Goal: Task Accomplishment & Management: Manage account settings

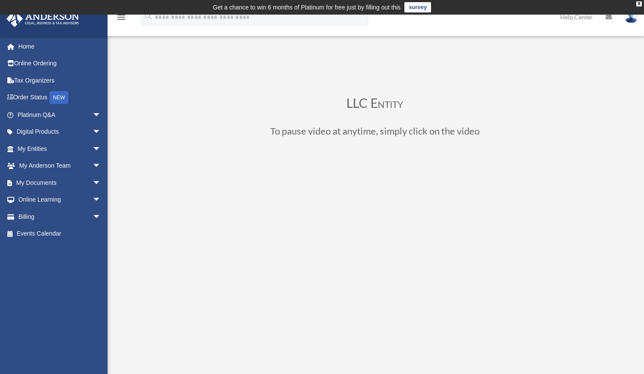
scroll to position [86, 0]
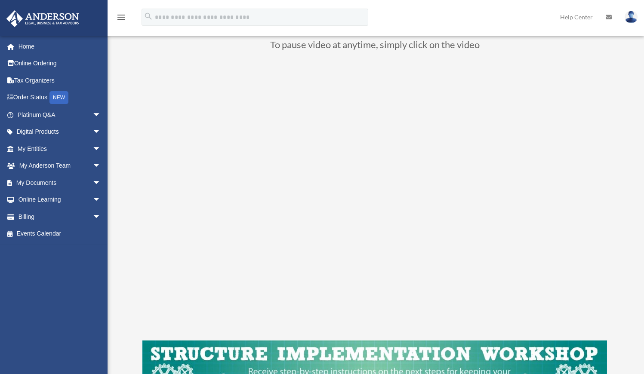
click at [47, 184] on link "My Documents arrow_drop_down" at bounding box center [60, 182] width 108 height 17
click at [93, 183] on span "arrow_drop_down" at bounding box center [101, 183] width 17 height 18
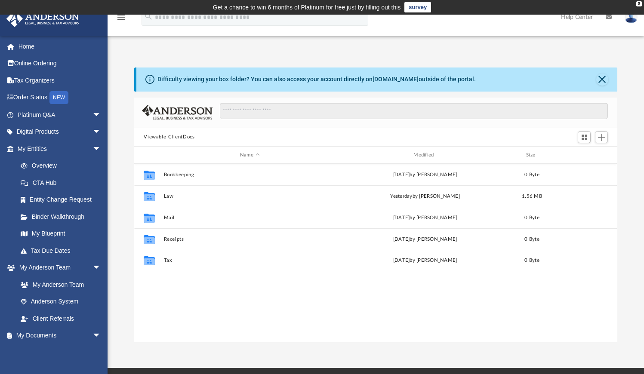
scroll to position [7, 7]
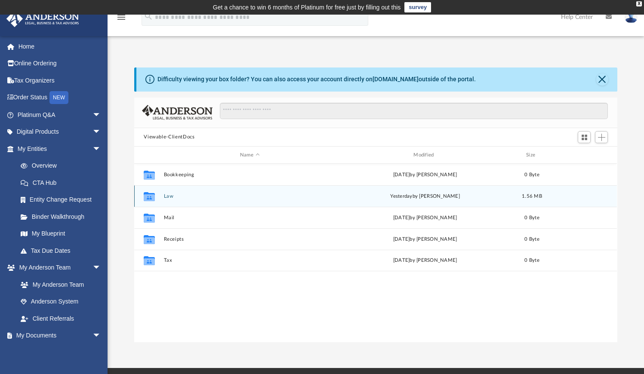
click at [169, 197] on button "Law" at bounding box center [250, 197] width 172 height 6
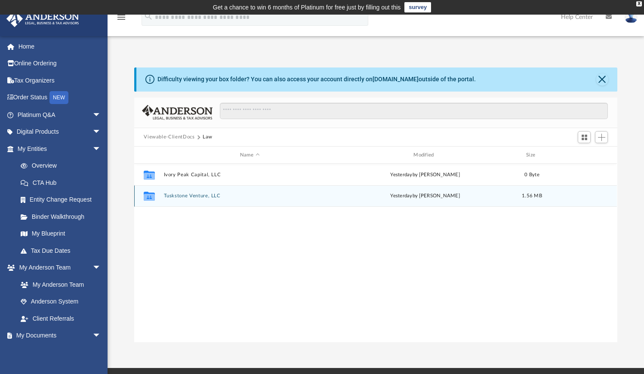
click at [172, 196] on button "Tuskstone Venture, LLC" at bounding box center [250, 197] width 172 height 6
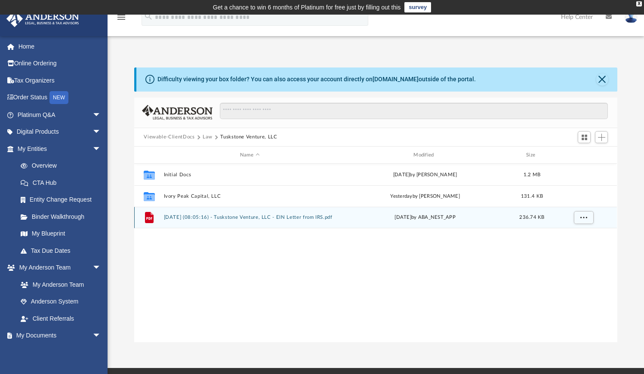
click at [193, 224] on div "File 2025.09.08 (08:05:16) - Tuskstone Venture, LLC - EIN Letter from IRS.pdf M…" at bounding box center [375, 218] width 483 height 22
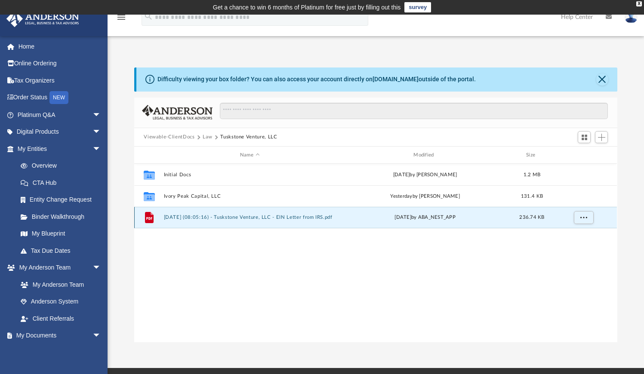
click at [193, 224] on div "File 2025.09.08 (08:05:16) - Tuskstone Venture, LLC - EIN Letter from IRS.pdf M…" at bounding box center [375, 218] width 483 height 22
click at [183, 218] on button "2025.09.08 (08:05:16) - Tuskstone Venture, LLC - EIN Letter from IRS.pdf" at bounding box center [250, 218] width 172 height 6
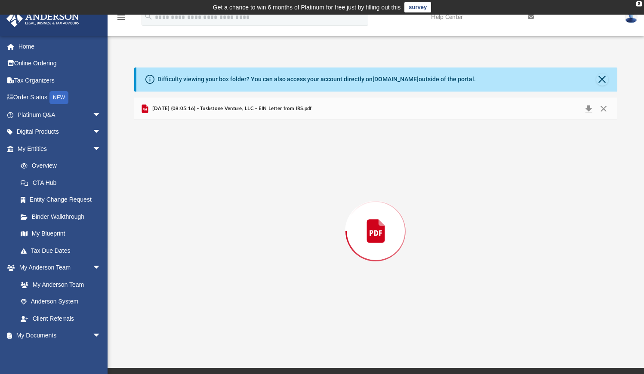
click at [183, 218] on div "Preview" at bounding box center [375, 231] width 483 height 222
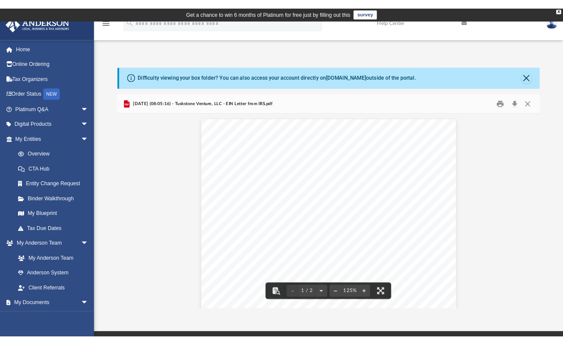
scroll to position [0, 0]
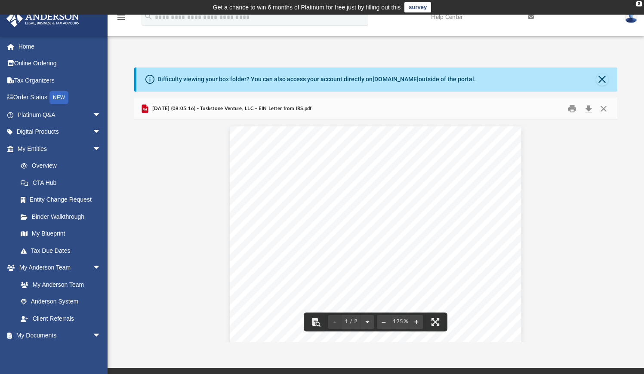
click at [572, 112] on button "Print" at bounding box center [572, 108] width 17 height 13
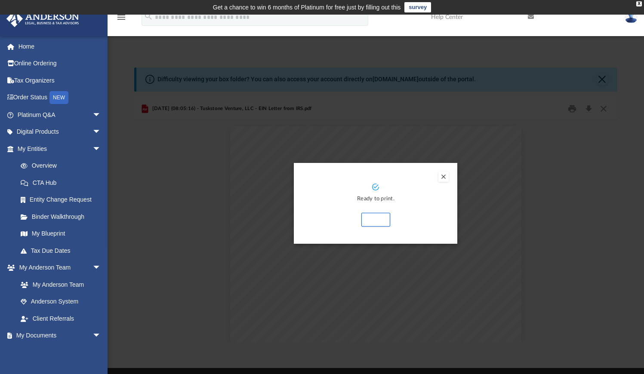
click at [378, 220] on button "Print" at bounding box center [375, 220] width 29 height 14
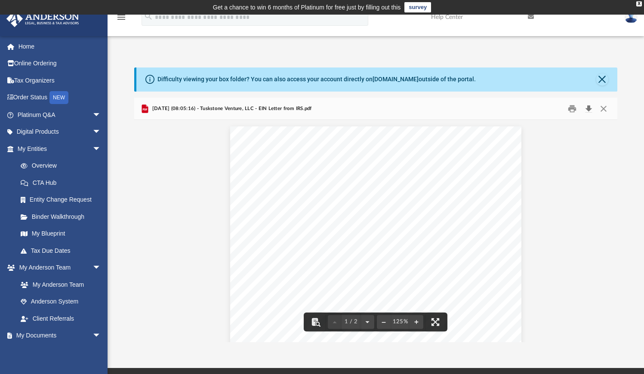
click at [586, 110] on button "Download" at bounding box center [588, 108] width 15 height 13
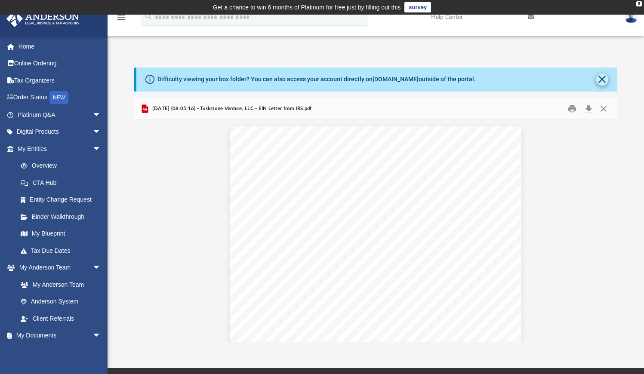
click at [604, 82] on button "Close" at bounding box center [602, 80] width 12 height 12
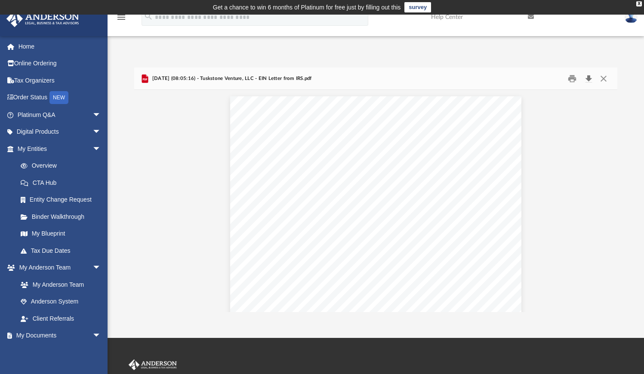
click at [588, 81] on button "Download" at bounding box center [588, 78] width 15 height 13
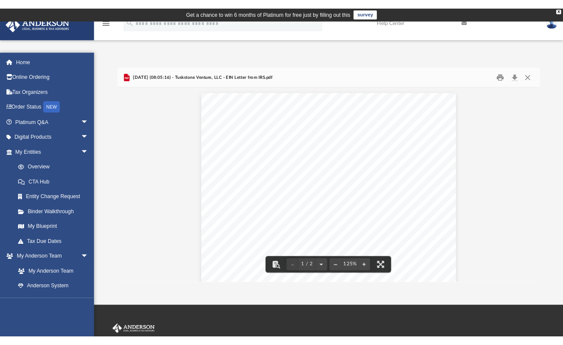
scroll to position [189, 404]
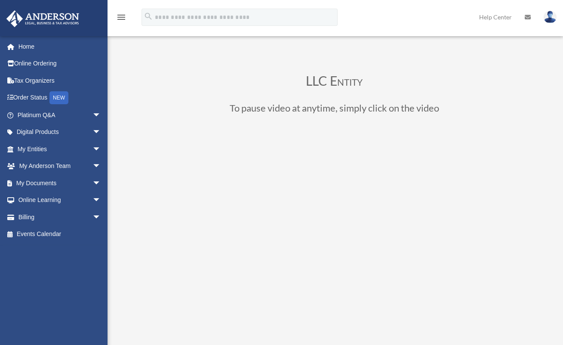
scroll to position [86, 0]
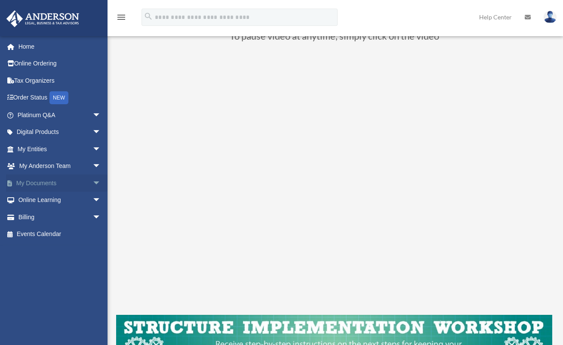
click at [93, 179] on span "arrow_drop_down" at bounding box center [101, 183] width 17 height 18
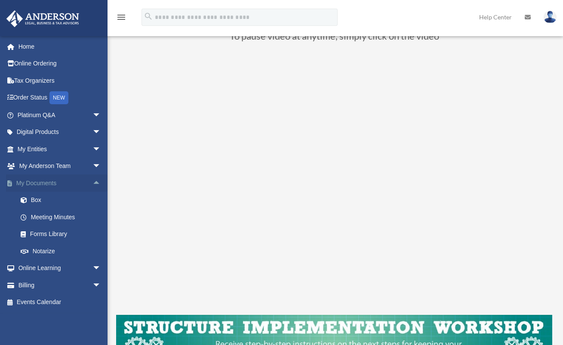
click at [52, 185] on link "My Documents arrow_drop_up" at bounding box center [60, 182] width 108 height 17
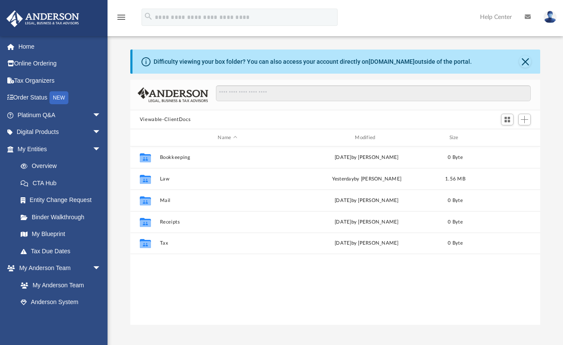
scroll to position [189, 404]
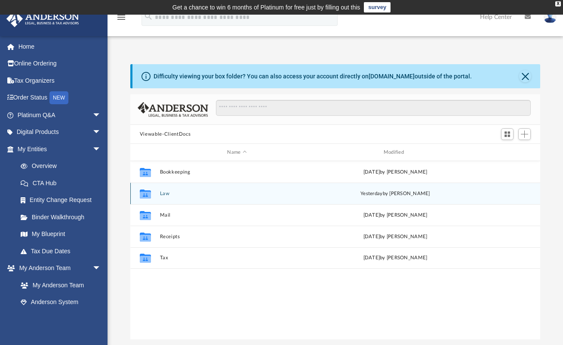
click at [161, 196] on div "Collaborated Folder Law yesterday by Manny Montealto" at bounding box center [335, 193] width 410 height 22
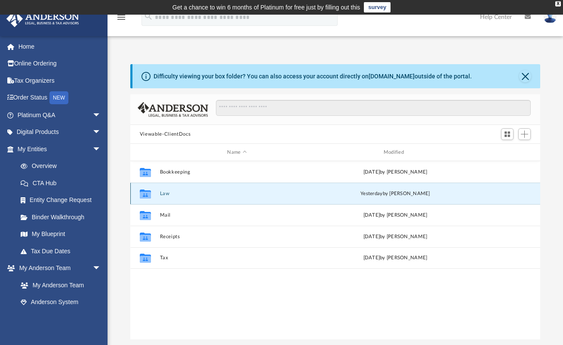
click at [153, 194] on div "Collaborated Folder" at bounding box center [146, 193] width 22 height 14
click at [164, 192] on button "Law" at bounding box center [237, 194] width 154 height 6
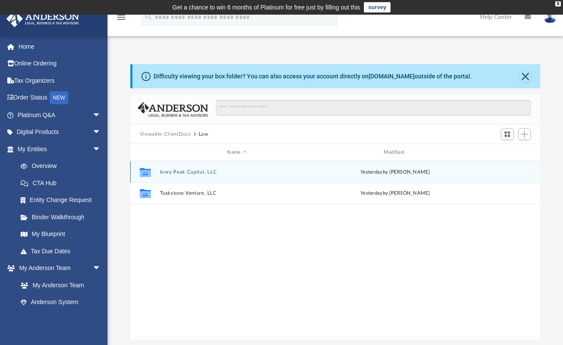
click at [180, 173] on button "Ivory Peak Capital, LLC" at bounding box center [237, 172] width 154 height 6
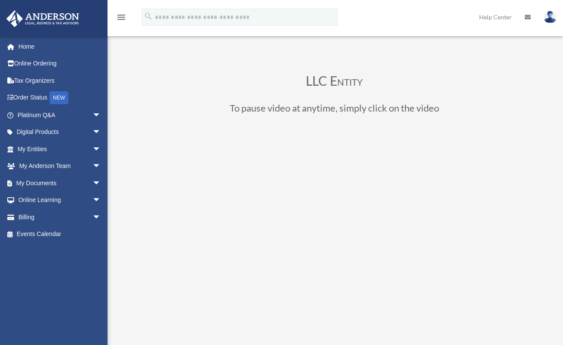
scroll to position [86, 0]
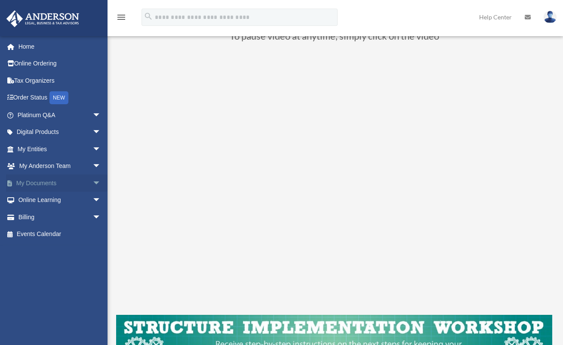
click at [37, 181] on link "My Documents arrow_drop_down" at bounding box center [60, 182] width 108 height 17
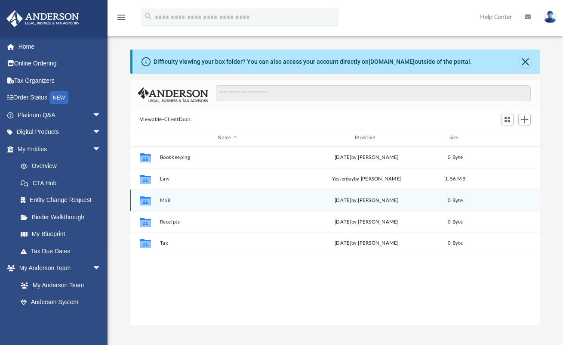
scroll to position [189, 404]
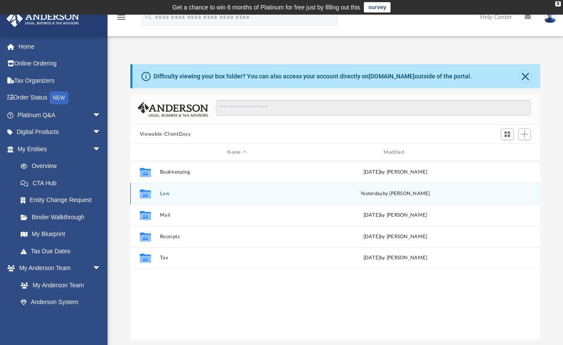
click at [163, 198] on div "Collaborated Folder Law [DATE] by [PERSON_NAME]" at bounding box center [335, 193] width 410 height 22
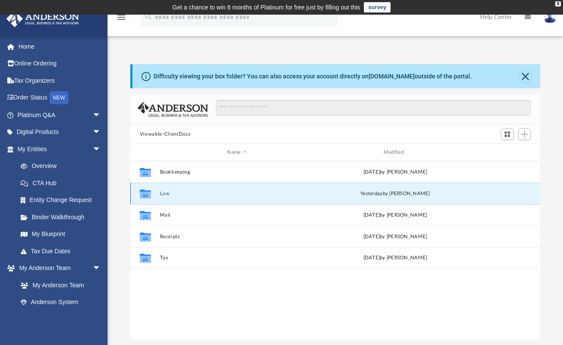
click at [166, 196] on div "Collaborated Folder Law [DATE] by [PERSON_NAME]" at bounding box center [335, 193] width 410 height 22
click at [154, 195] on div "Collaborated Folder" at bounding box center [146, 193] width 22 height 14
click at [169, 193] on button "Law" at bounding box center [237, 194] width 154 height 6
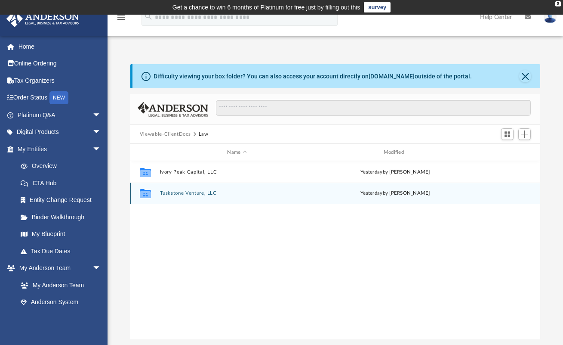
click at [175, 190] on button "Tuskstone Venture, LLC" at bounding box center [237, 193] width 154 height 6
click at [177, 195] on button "Ivory Peak Capital, LLC" at bounding box center [237, 194] width 154 height 6
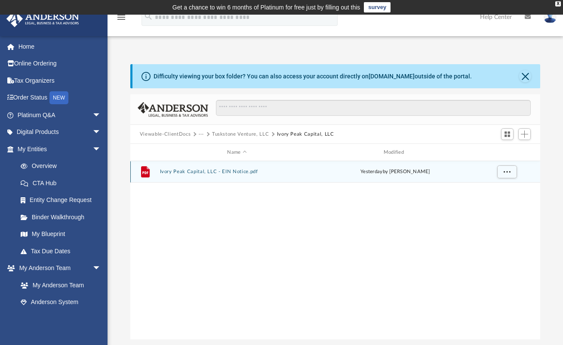
click at [189, 170] on button "Ivory Peak Capital, LLC - EIN Notice.pdf" at bounding box center [237, 172] width 154 height 6
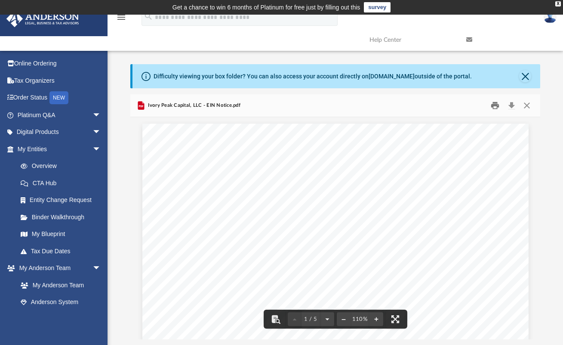
click at [497, 105] on button "Print" at bounding box center [495, 105] width 17 height 13
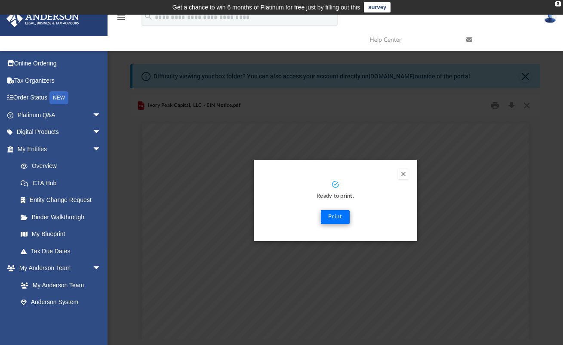
click at [330, 218] on button "Print" at bounding box center [335, 217] width 29 height 14
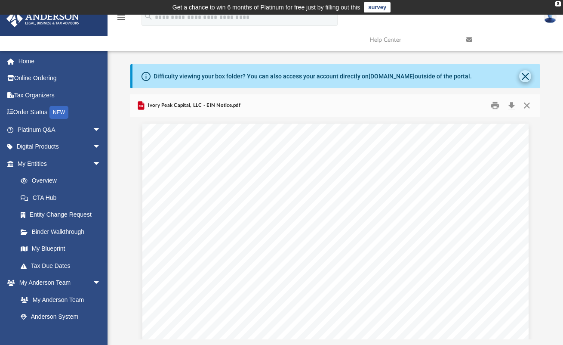
click at [521, 79] on button "Close" at bounding box center [525, 76] width 12 height 12
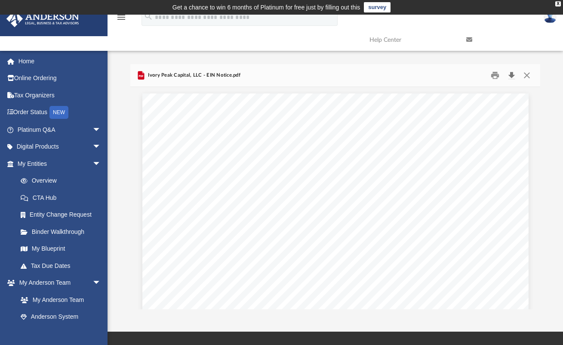
click at [507, 75] on button "Download" at bounding box center [511, 75] width 15 height 13
click at [527, 78] on button "Close" at bounding box center [526, 75] width 15 height 13
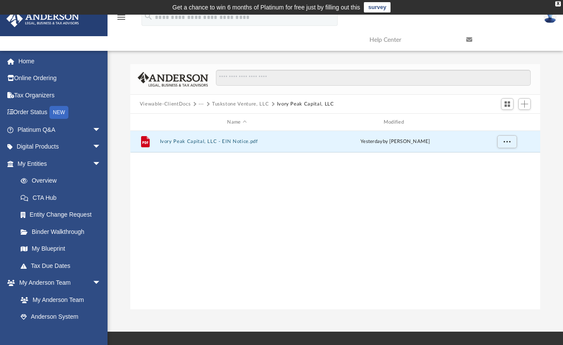
click at [254, 102] on button "Tuskstone Venture, LLC" at bounding box center [240, 104] width 57 height 8
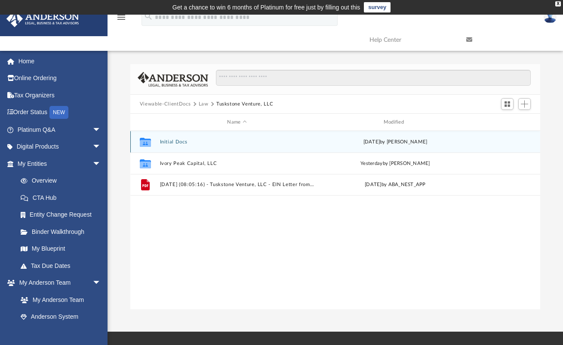
click at [177, 140] on button "Initial Docs" at bounding box center [237, 142] width 154 height 6
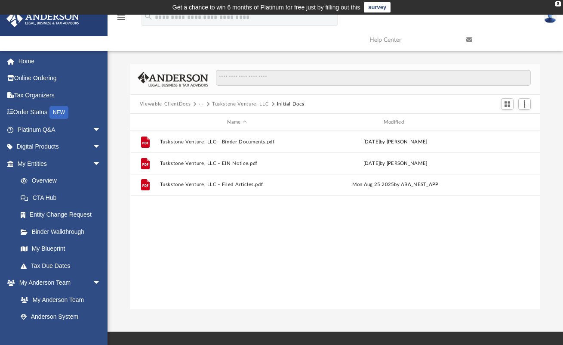
click at [187, 99] on div "Viewable-ClientDocs ··· Tuskstone Venture, LLC Initial Docs" at bounding box center [335, 104] width 410 height 19
click at [187, 101] on button "Viewable-ClientDocs" at bounding box center [165, 104] width 51 height 8
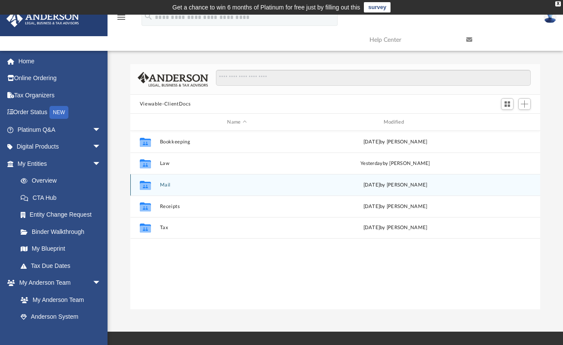
click at [163, 186] on button "Mail" at bounding box center [237, 185] width 154 height 6
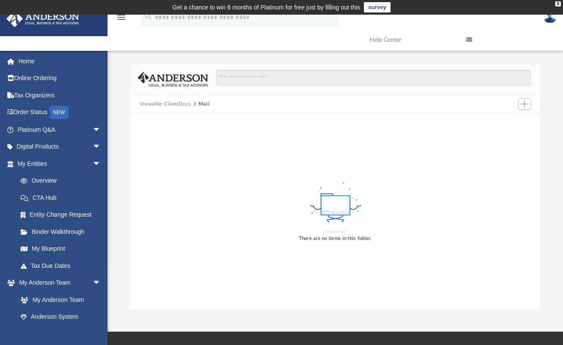
click at [170, 105] on button "Viewable-ClientDocs" at bounding box center [165, 104] width 51 height 8
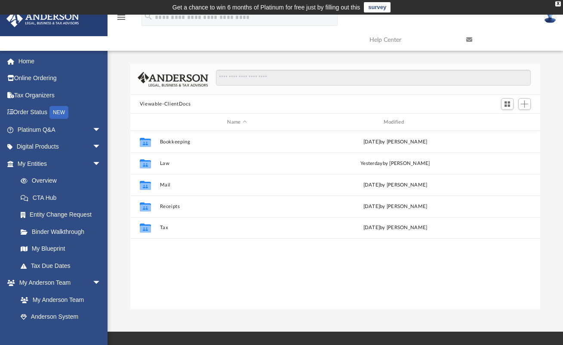
scroll to position [189, 404]
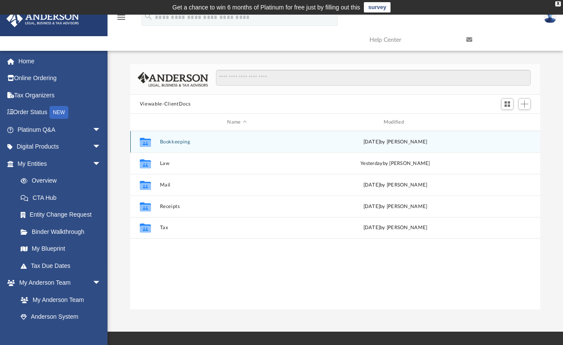
click at [170, 144] on button "Bookkeeping" at bounding box center [237, 142] width 154 height 6
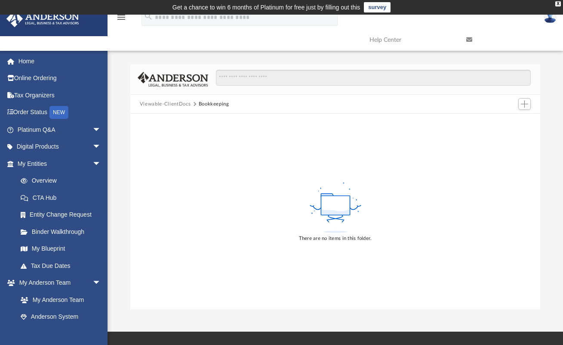
click at [173, 102] on button "Viewable-ClientDocs" at bounding box center [165, 104] width 51 height 8
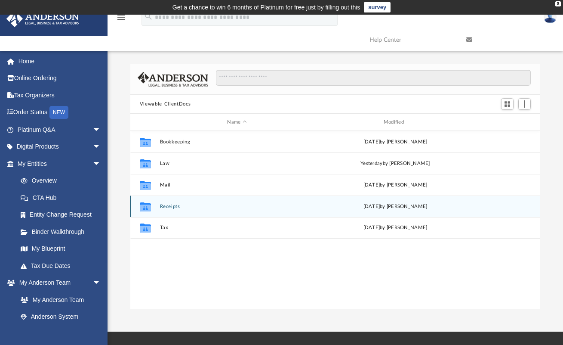
click at [166, 207] on button "Receipts" at bounding box center [237, 207] width 154 height 6
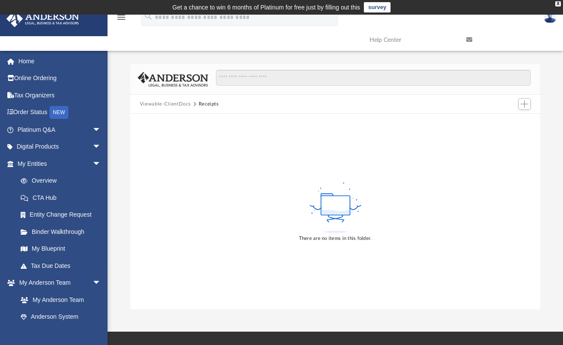
click at [168, 104] on button "Viewable-ClientDocs" at bounding box center [165, 104] width 51 height 8
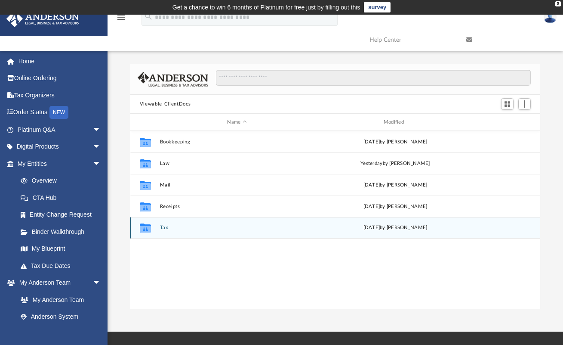
click at [159, 231] on div "Collaborated Folder Tax Tue Jul 29 2025 by Charles Rogler" at bounding box center [335, 228] width 410 height 22
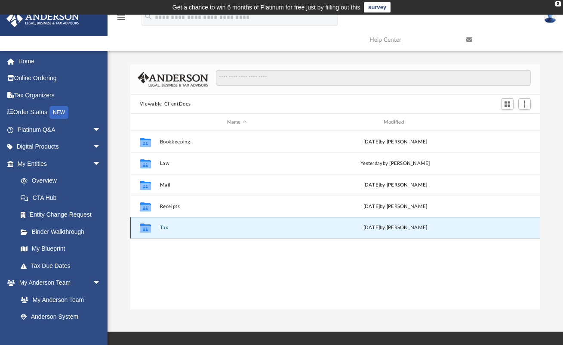
click at [161, 228] on button "Tax" at bounding box center [237, 228] width 154 height 6
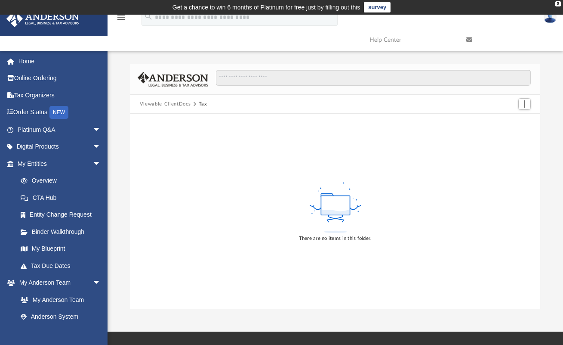
click at [165, 105] on button "Viewable-ClientDocs" at bounding box center [165, 104] width 51 height 8
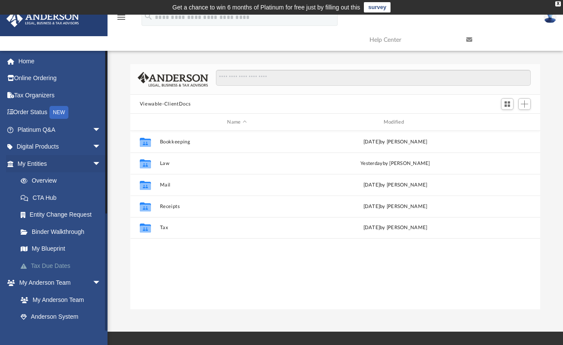
click at [46, 264] on link "Tax Due Dates" at bounding box center [63, 265] width 102 height 17
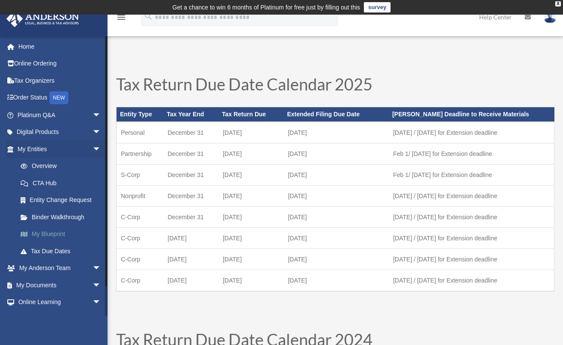
click at [52, 234] on link "My Blueprint" at bounding box center [63, 233] width 102 height 17
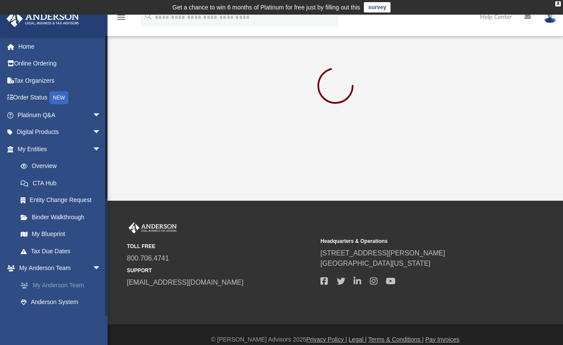
click at [78, 279] on link "My Anderson Team" at bounding box center [63, 284] width 102 height 17
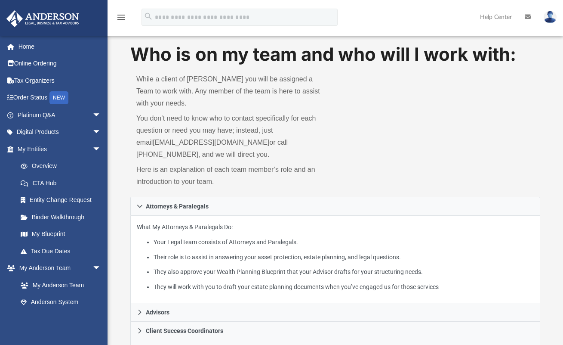
scroll to position [31, 0]
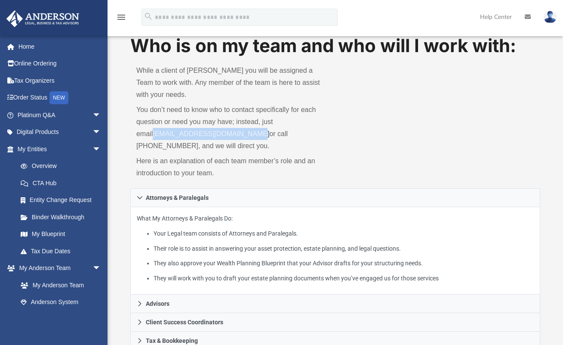
drag, startPoint x: 237, startPoint y: 136, endPoint x: 137, endPoint y: 135, distance: 99.8
click at [137, 135] on p "You don’t need to know who to contact specifically for each question or need yo…" at bounding box center [232, 128] width 193 height 48
click at [237, 145] on p "You don’t need to know who to contact specifically for each question or need yo…" at bounding box center [232, 128] width 193 height 48
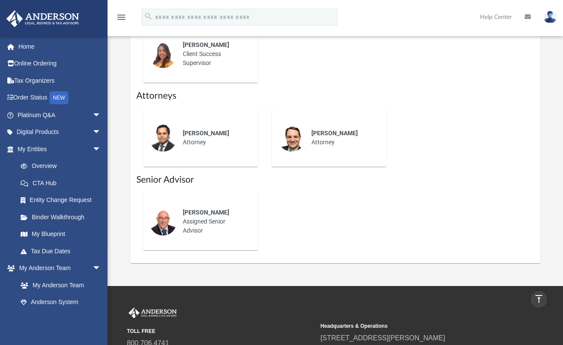
scroll to position [429, 0]
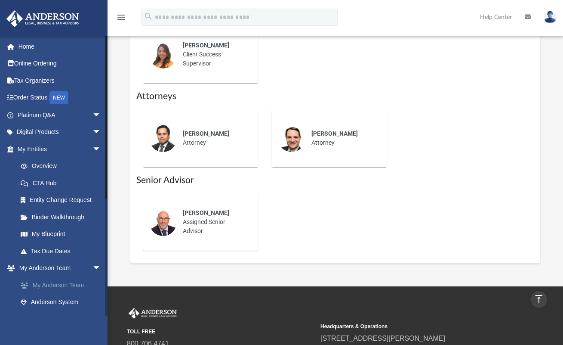
click at [69, 281] on link "My Anderson Team" at bounding box center [63, 284] width 102 height 17
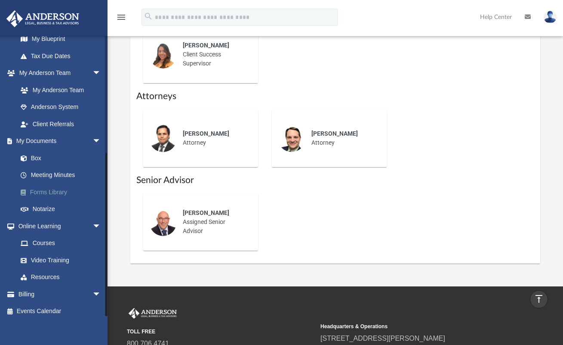
scroll to position [194, 0]
click at [41, 155] on link "Box" at bounding box center [63, 158] width 102 height 17
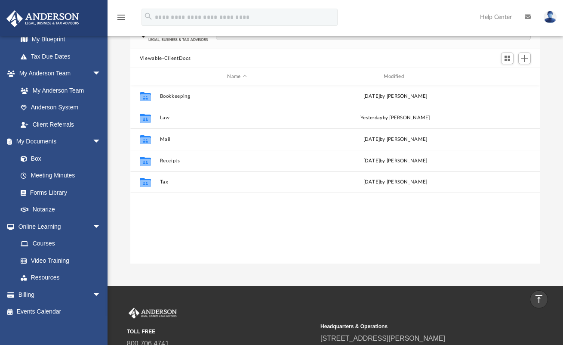
scroll to position [75, 0]
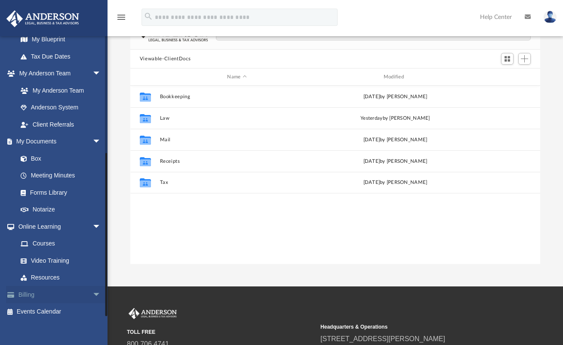
click at [93, 293] on span "arrow_drop_down" at bounding box center [101, 295] width 17 height 18
click at [68, 307] on link "$ Open Invoices" at bounding box center [63, 312] width 102 height 18
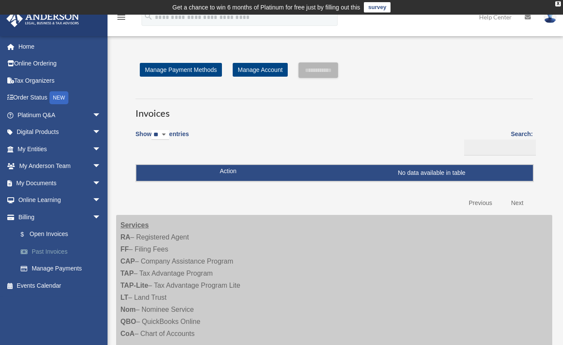
click at [66, 253] on link "Past Invoices" at bounding box center [63, 251] width 102 height 17
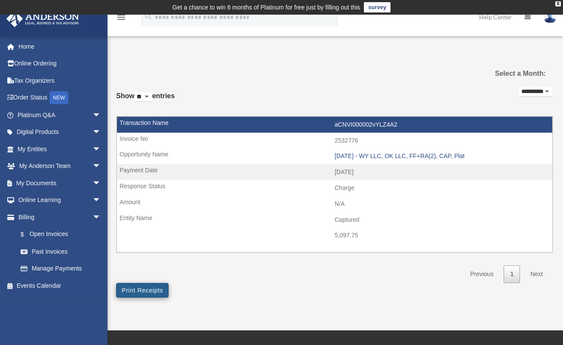
click at [146, 286] on button "Print Receipts" at bounding box center [142, 290] width 52 height 15
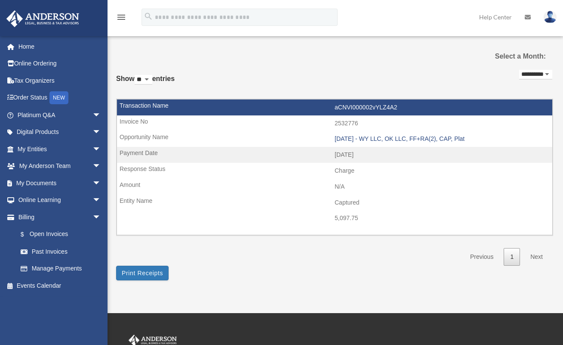
scroll to position [16, 0]
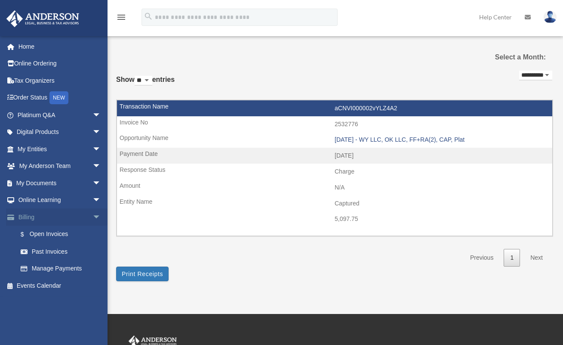
click at [93, 219] on span "arrow_drop_down" at bounding box center [101, 217] width 17 height 18
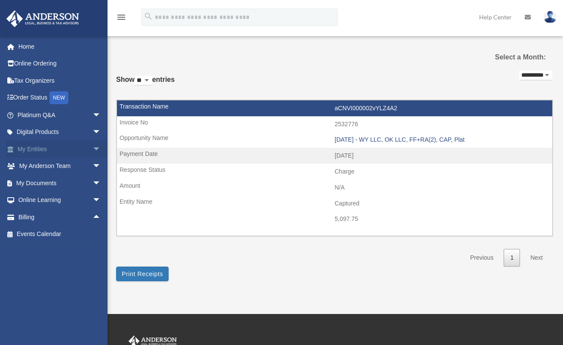
click at [93, 151] on span "arrow_drop_down" at bounding box center [101, 149] width 17 height 18
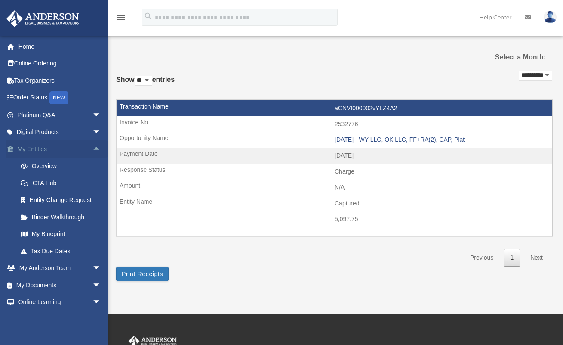
click at [93, 151] on span "arrow_drop_up" at bounding box center [101, 149] width 17 height 18
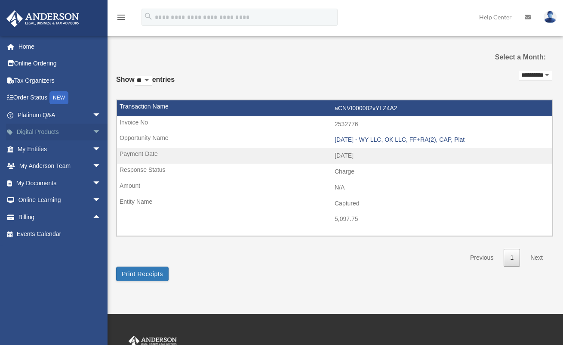
click at [93, 132] on span "arrow_drop_down" at bounding box center [101, 132] width 17 height 18
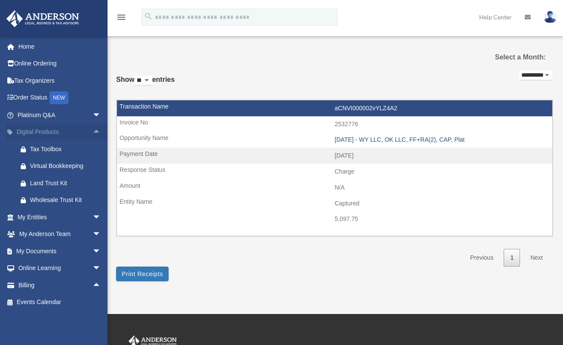
click at [93, 132] on span "arrow_drop_up" at bounding box center [101, 132] width 17 height 18
